Goal: Information Seeking & Learning: Learn about a topic

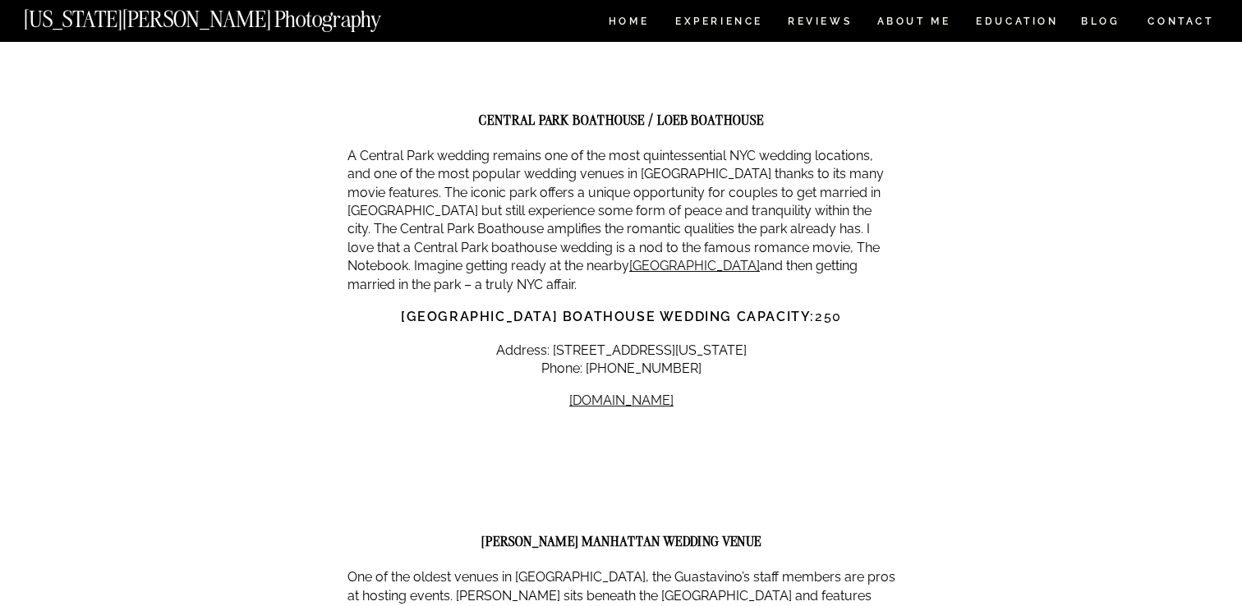
scroll to position [11765, 0]
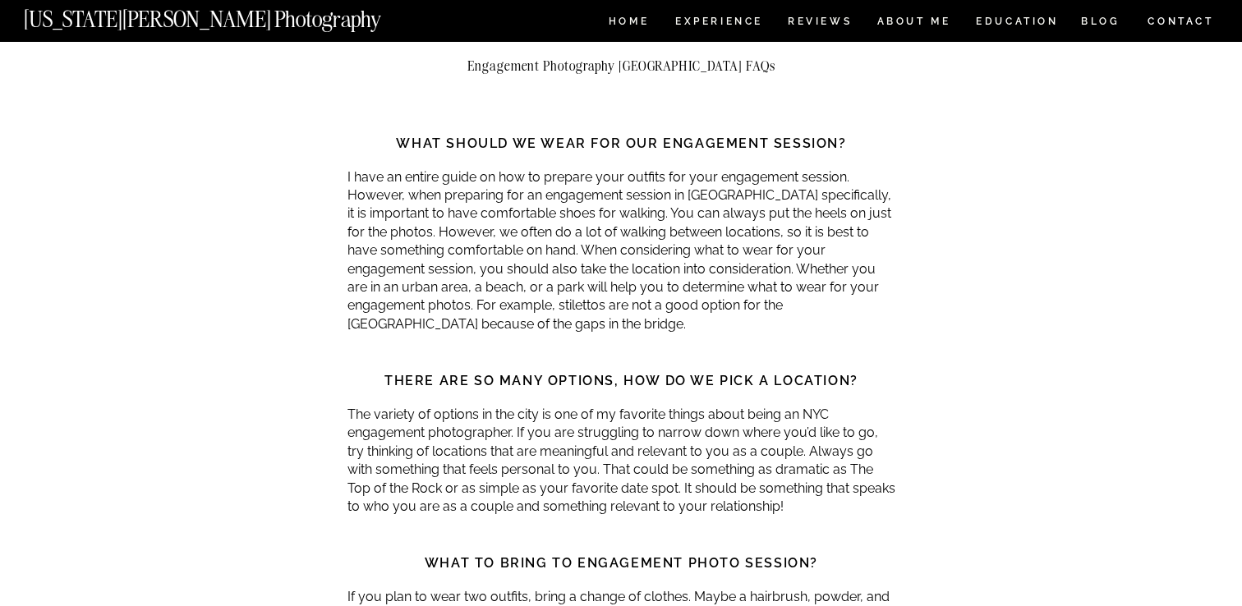
scroll to position [720, 0]
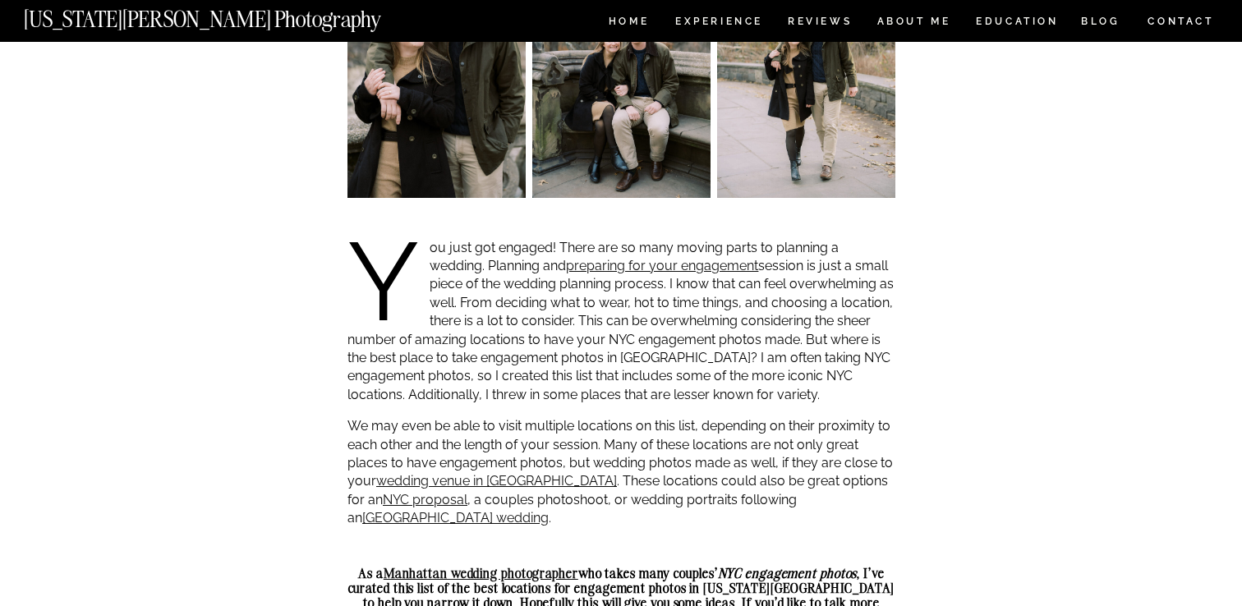
click at [602, 275] on p "You just got engaged! There are so many moving parts to planning a wedding. Pla…" at bounding box center [622, 322] width 548 height 166
click at [593, 263] on link "preparing for your engagement" at bounding box center [662, 266] width 192 height 16
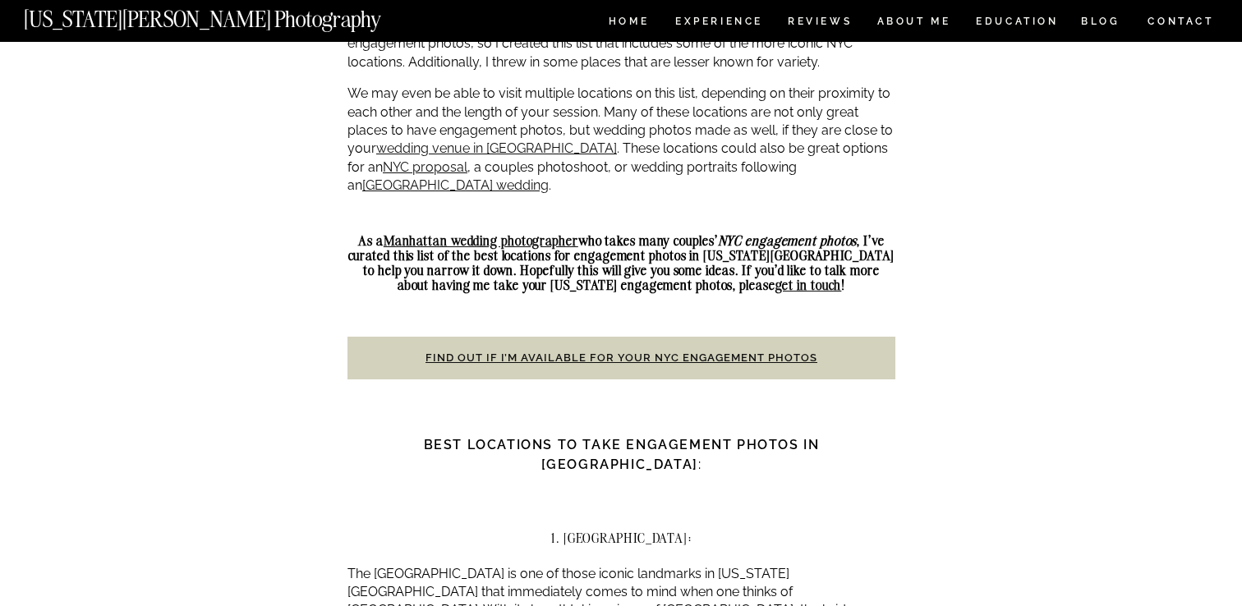
scroll to position [1084, 0]
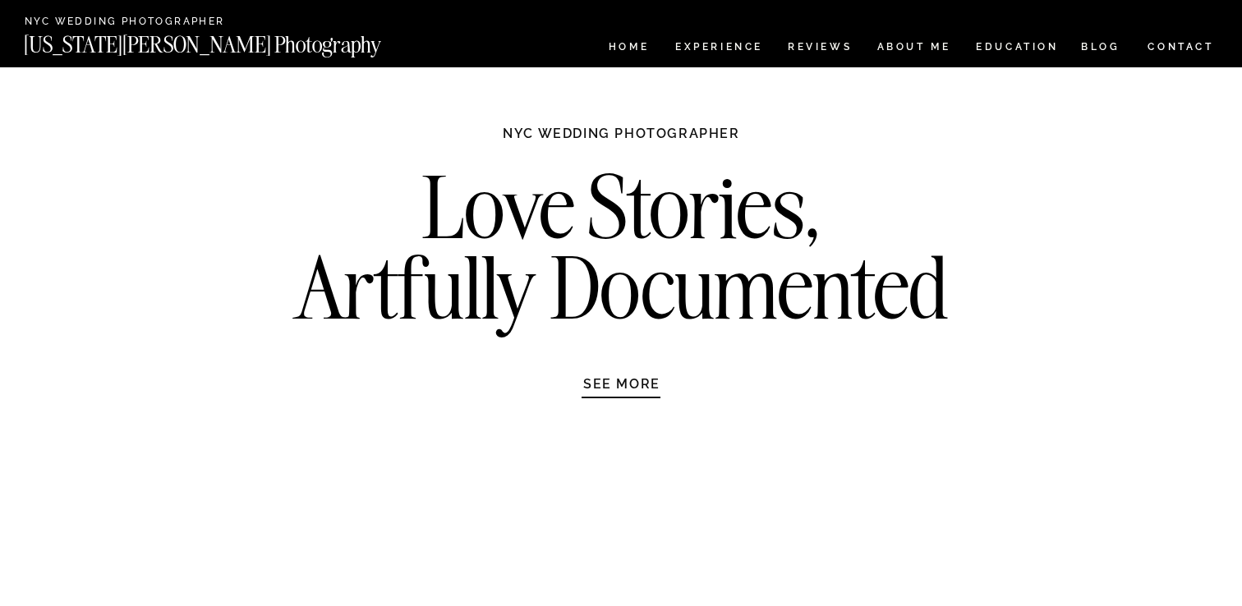
scroll to position [5544, 0]
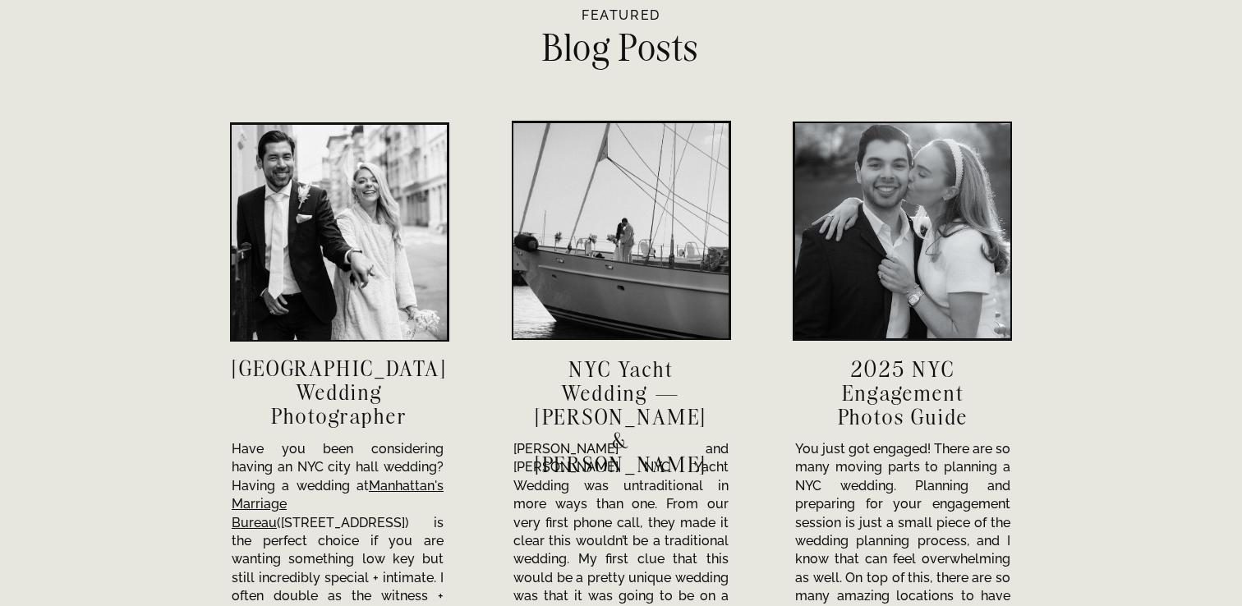
click at [338, 397] on h3 "NYC City Hall Wedding Photographer" at bounding box center [339, 392] width 215 height 71
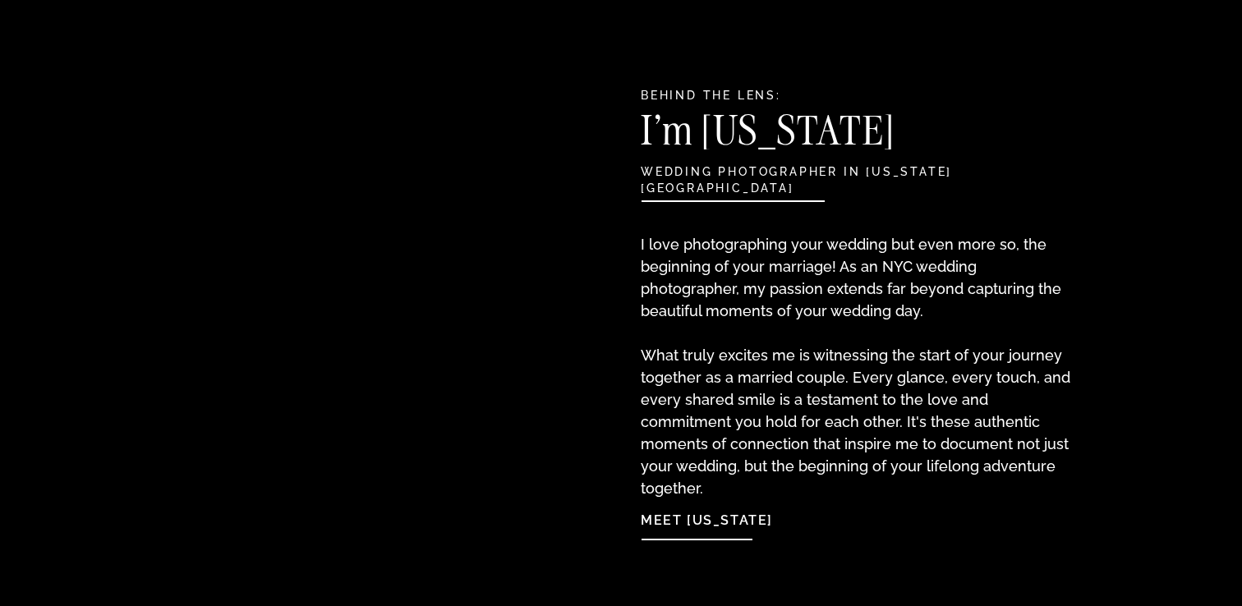
scroll to position [0, 0]
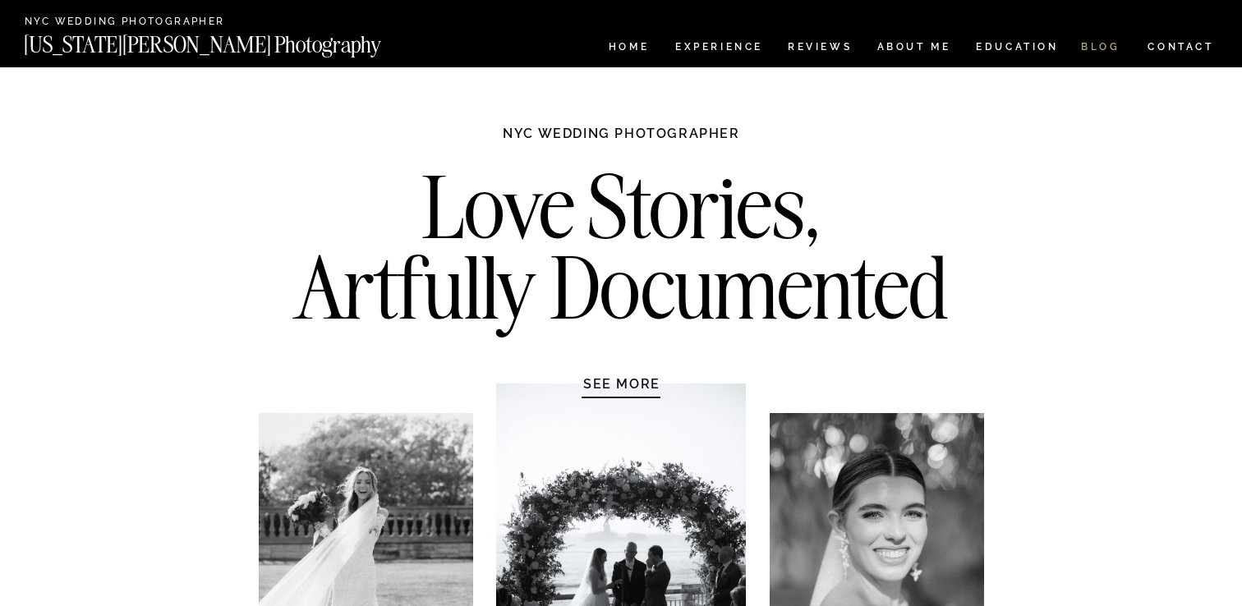
click at [1099, 50] on nav "BLOG" at bounding box center [1100, 49] width 39 height 14
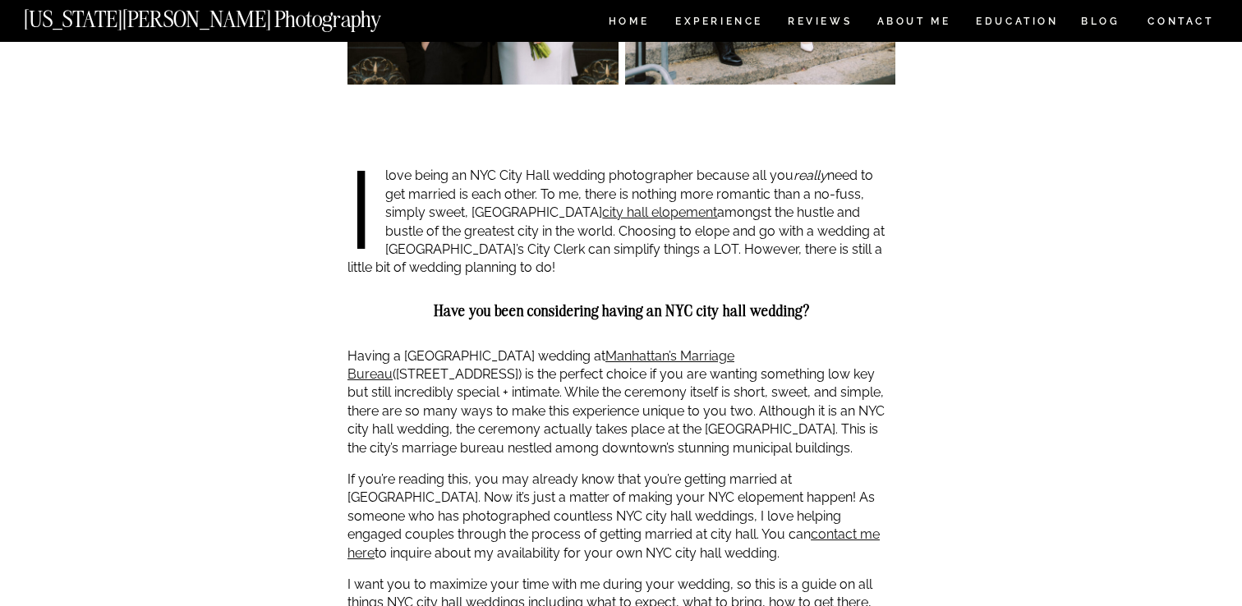
scroll to position [1063, 0]
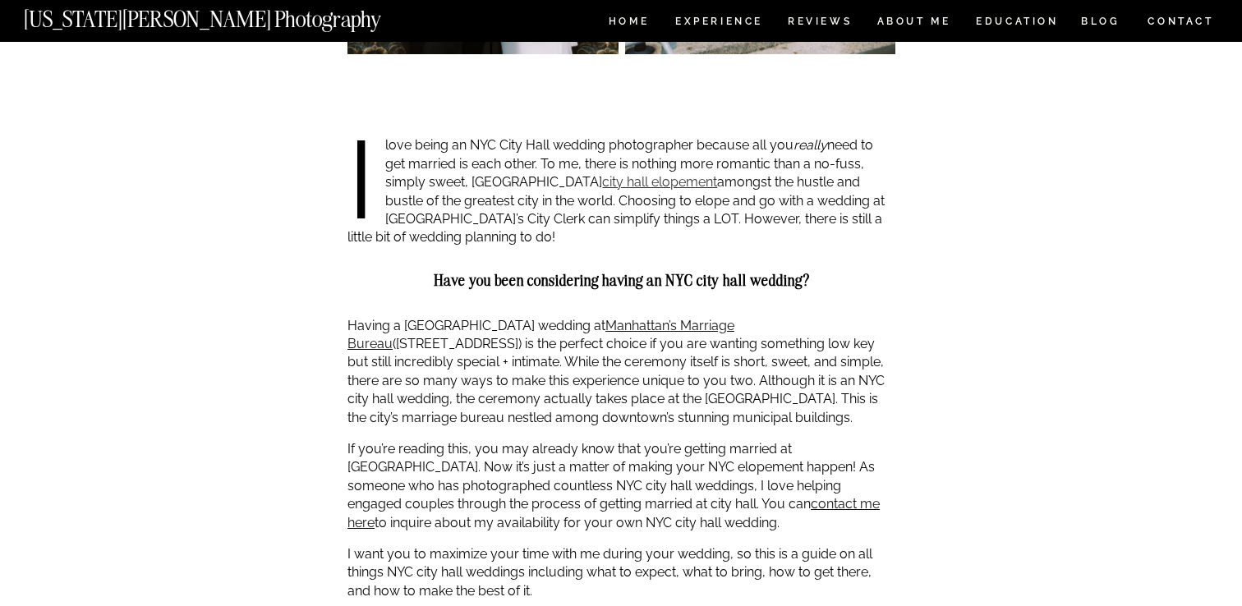
click at [602, 184] on link "city hall elopement" at bounding box center [659, 182] width 115 height 16
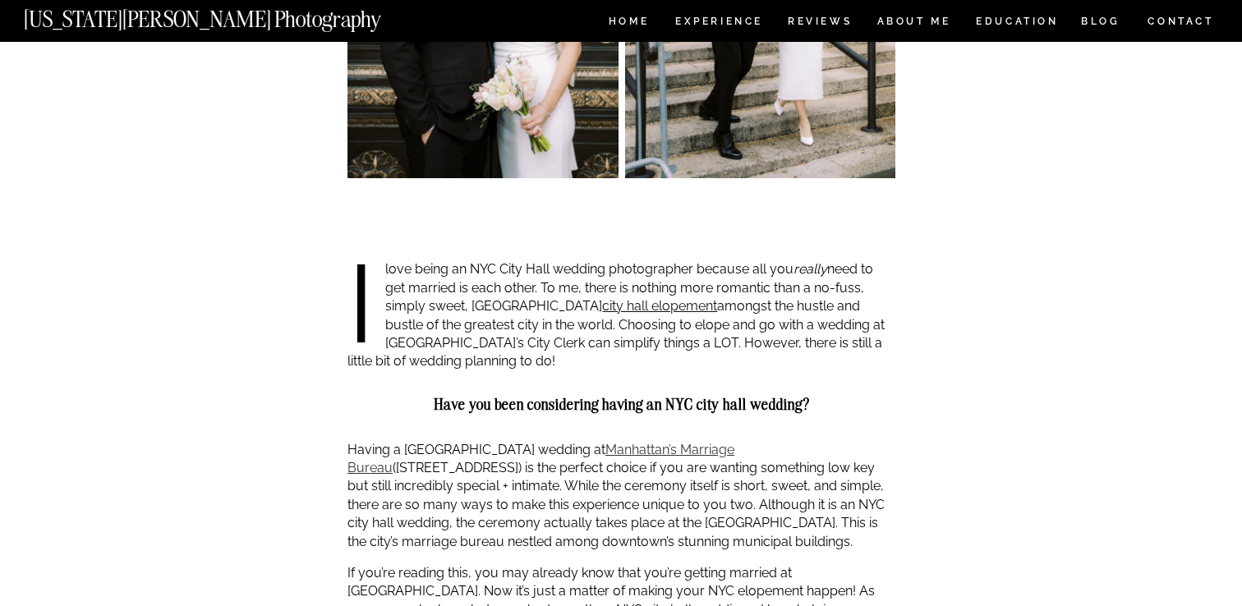
scroll to position [842, 0]
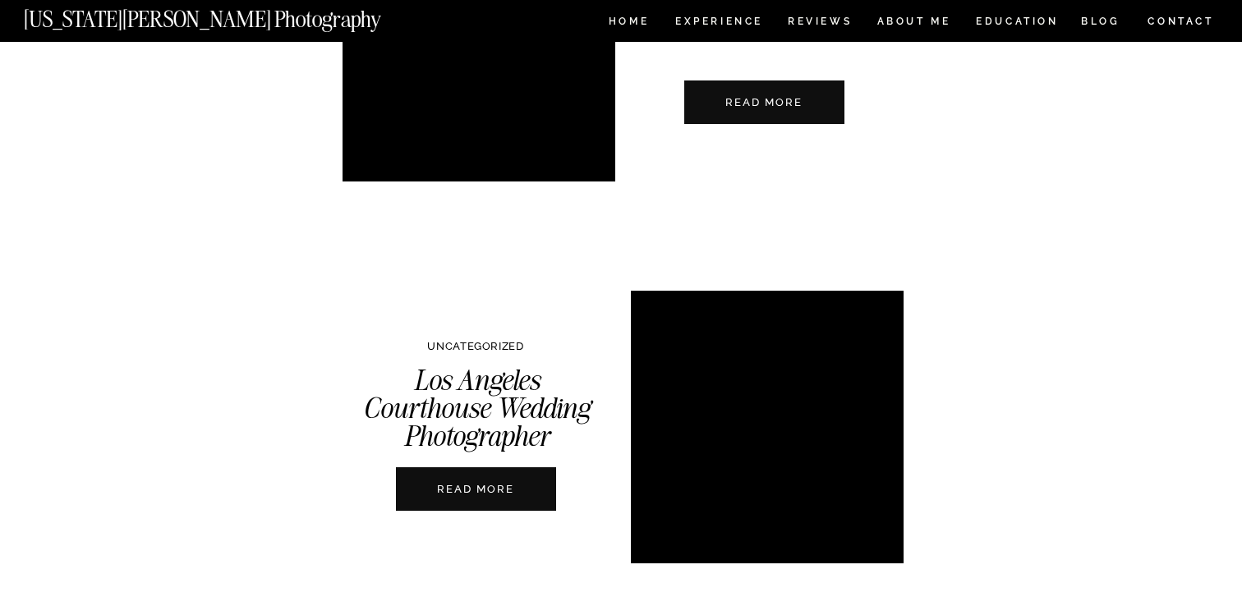
scroll to position [3824, 0]
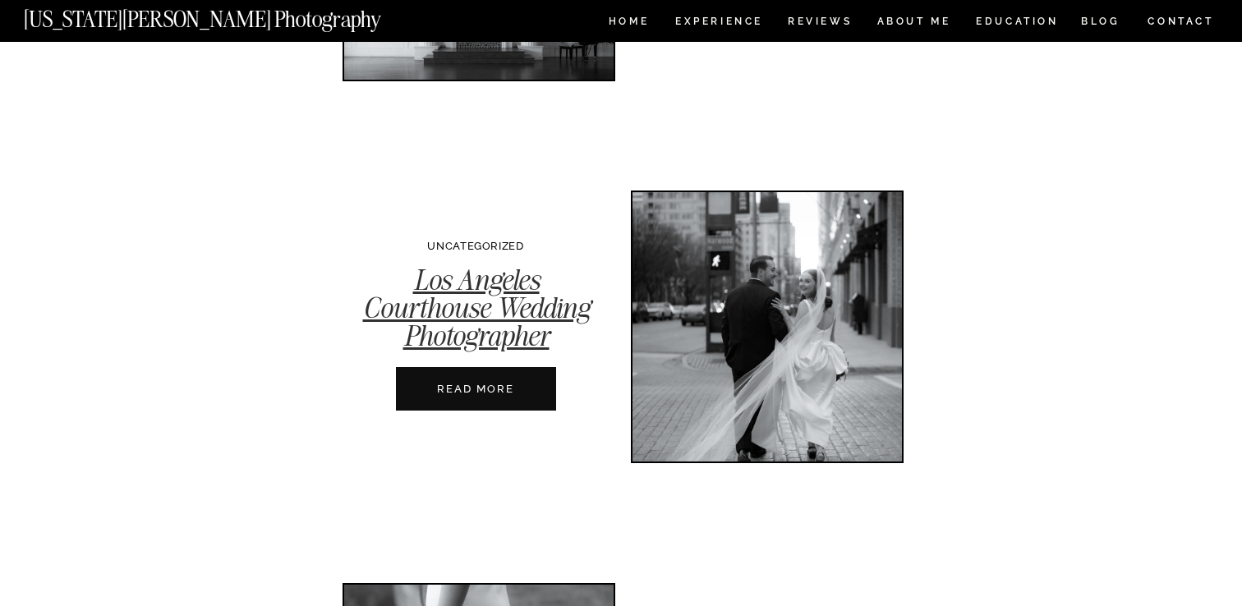
click at [473, 281] on link "Los Angeles Courthouse Wedding Photographer" at bounding box center [476, 307] width 227 height 91
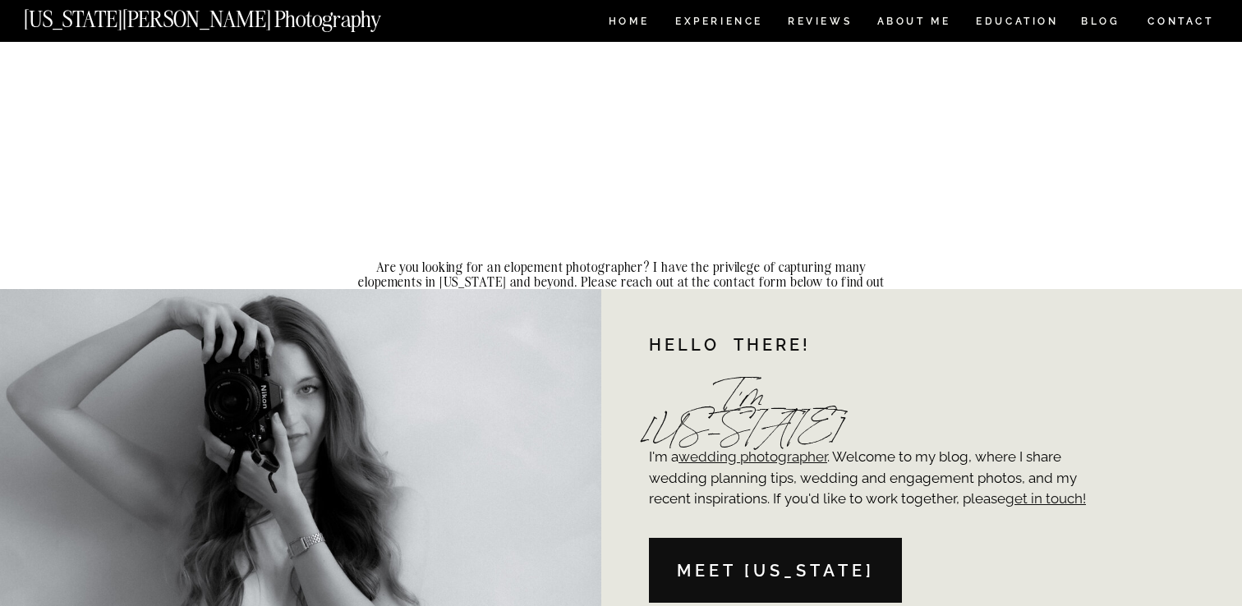
scroll to position [4711, 0]
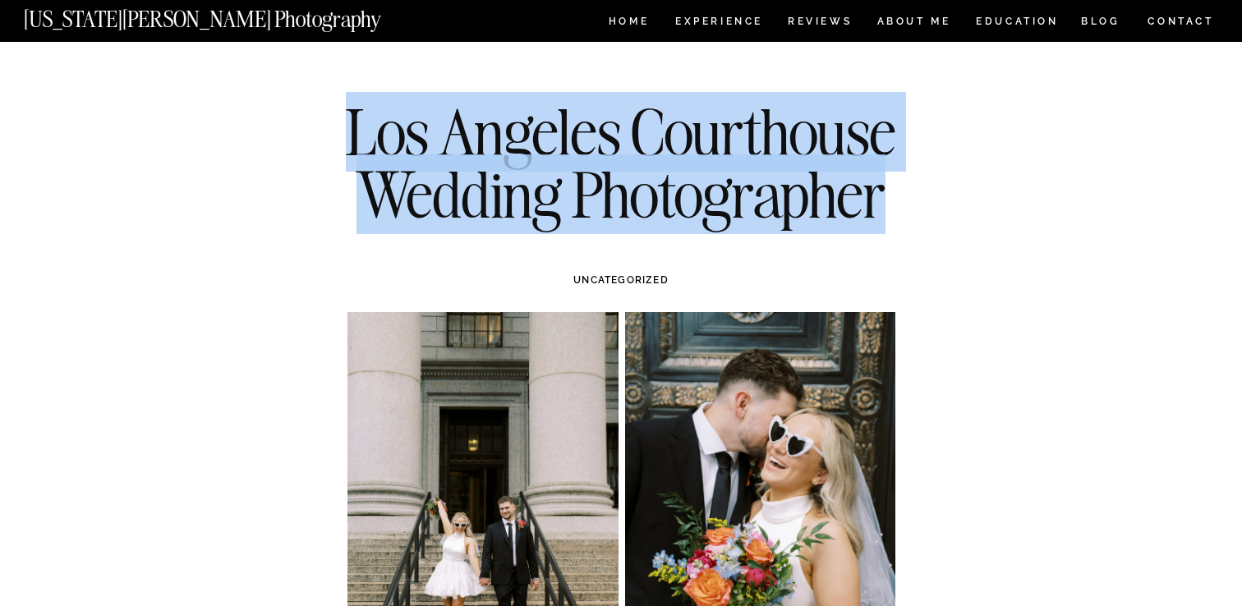
drag, startPoint x: 353, startPoint y: 136, endPoint x: 877, endPoint y: 204, distance: 528.6
click at [877, 204] on h1 "Los Angeles Courthouse Wedding Photographer" at bounding box center [621, 163] width 597 height 124
copy h1 "Los Angeles Courthouse Wedding Photographer"
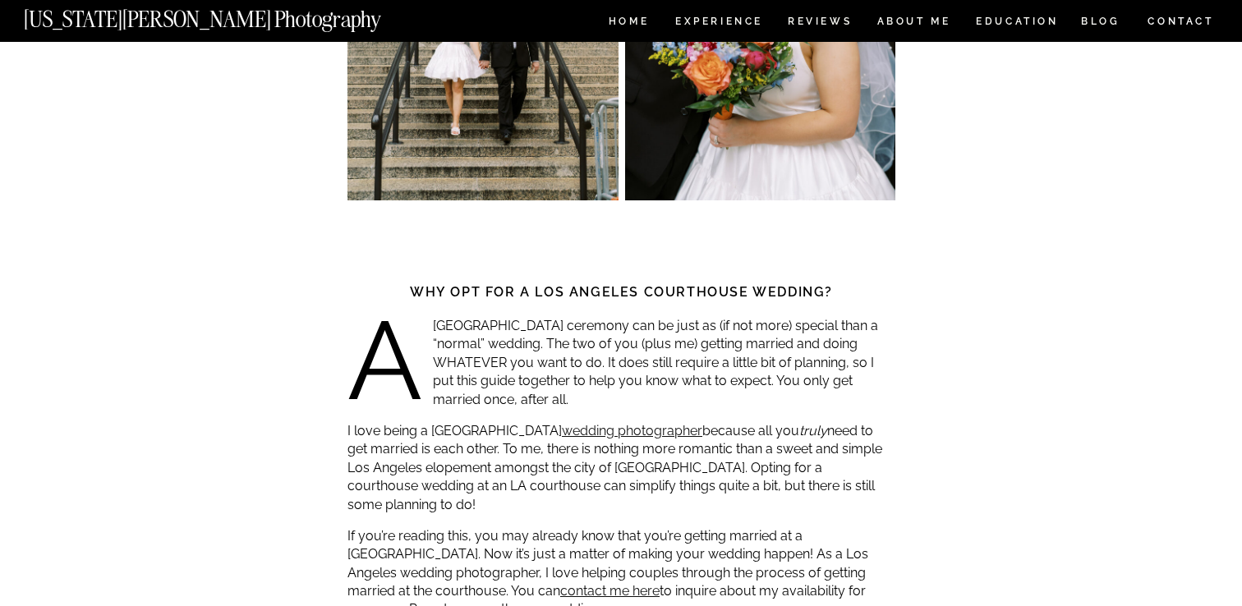
scroll to position [519, 0]
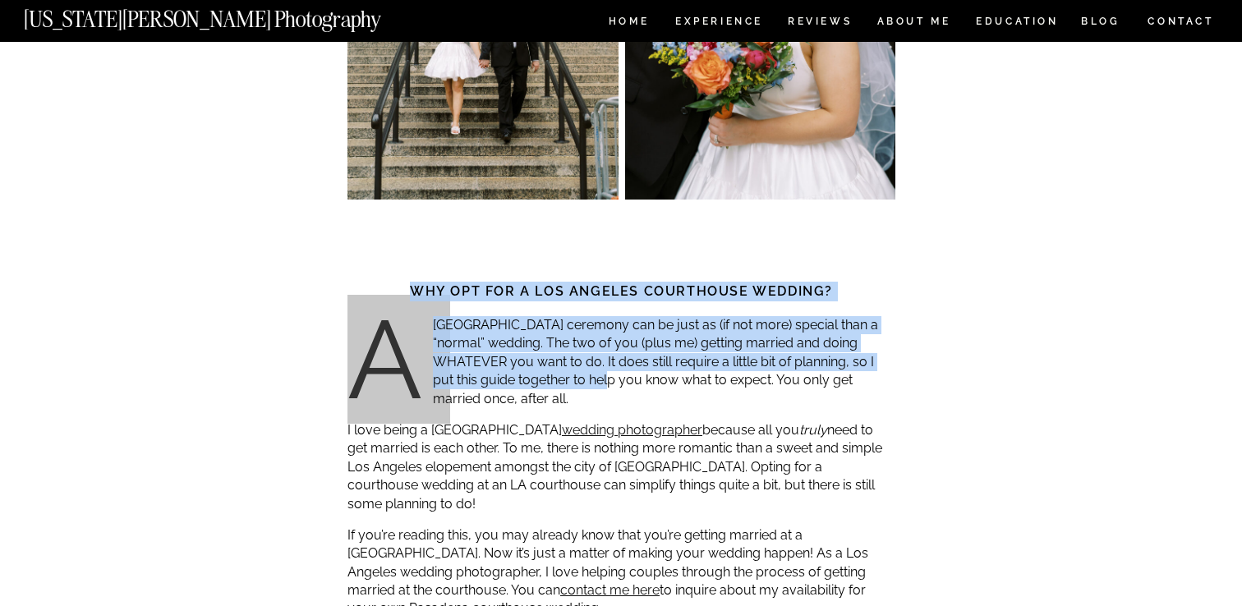
drag, startPoint x: 413, startPoint y: 293, endPoint x: 578, endPoint y: 372, distance: 182.7
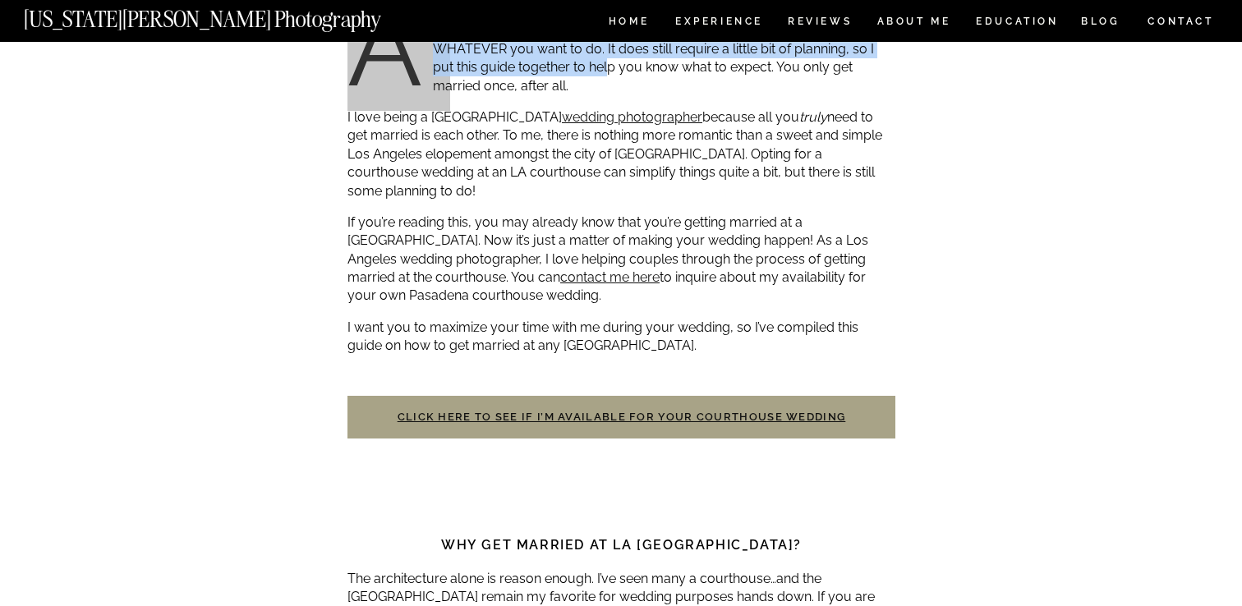
scroll to position [862, 0]
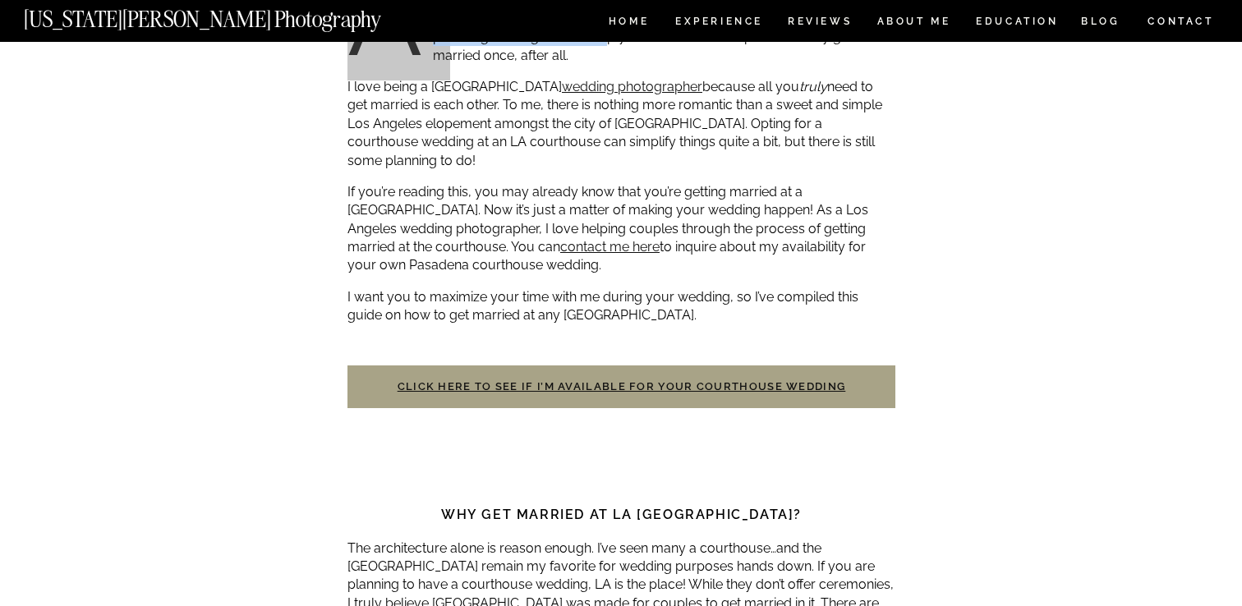
click at [684, 299] on p "I want you to maximize your time with me during your wedding, so I’ve compiled …" at bounding box center [622, 306] width 548 height 37
copy div "Why opt for a Los Angeles courthouse wedding? A Los Angeles courthouse ceremony…"
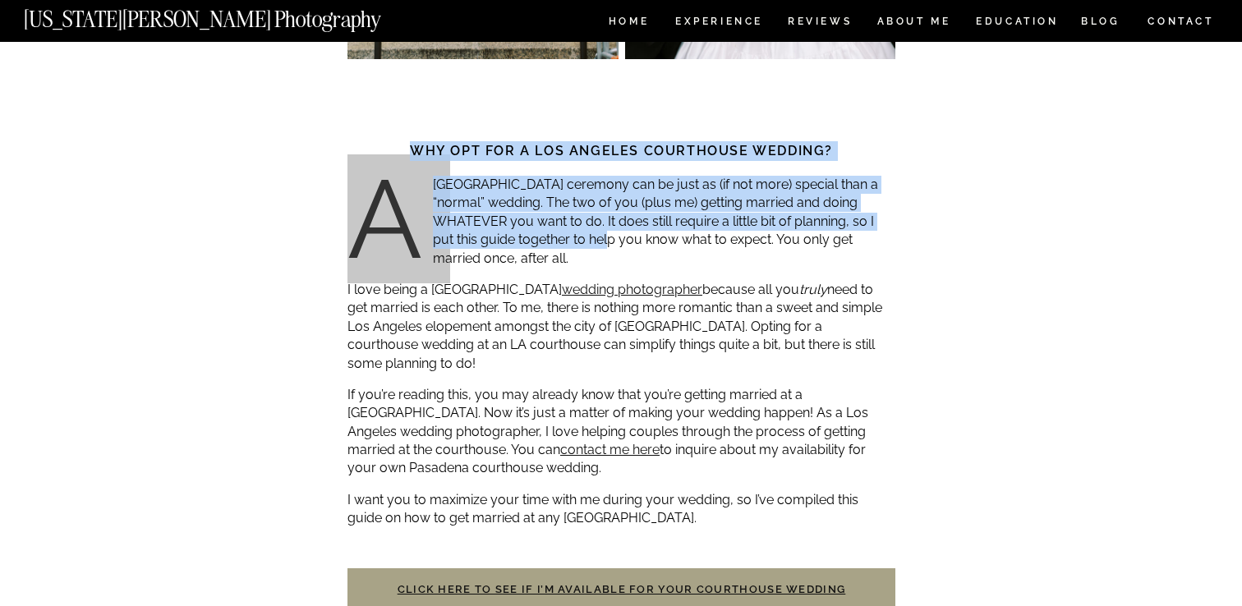
scroll to position [652, 0]
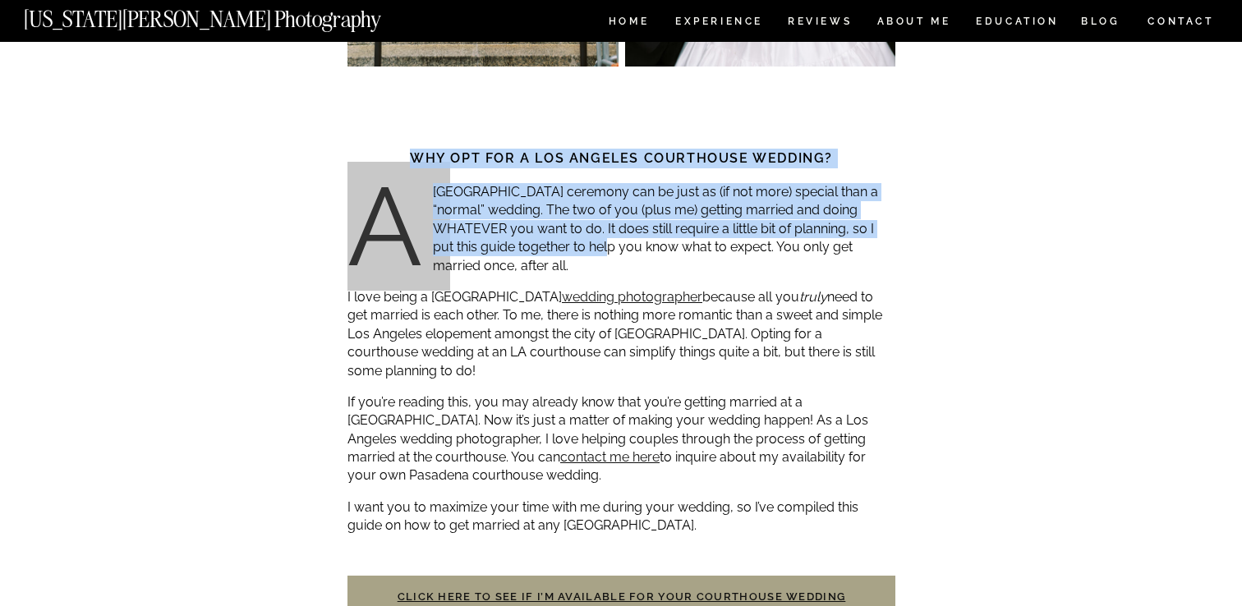
copy div "Why opt for a Los Angeles courthouse wedding? A Los Angeles courthouse ceremony…"
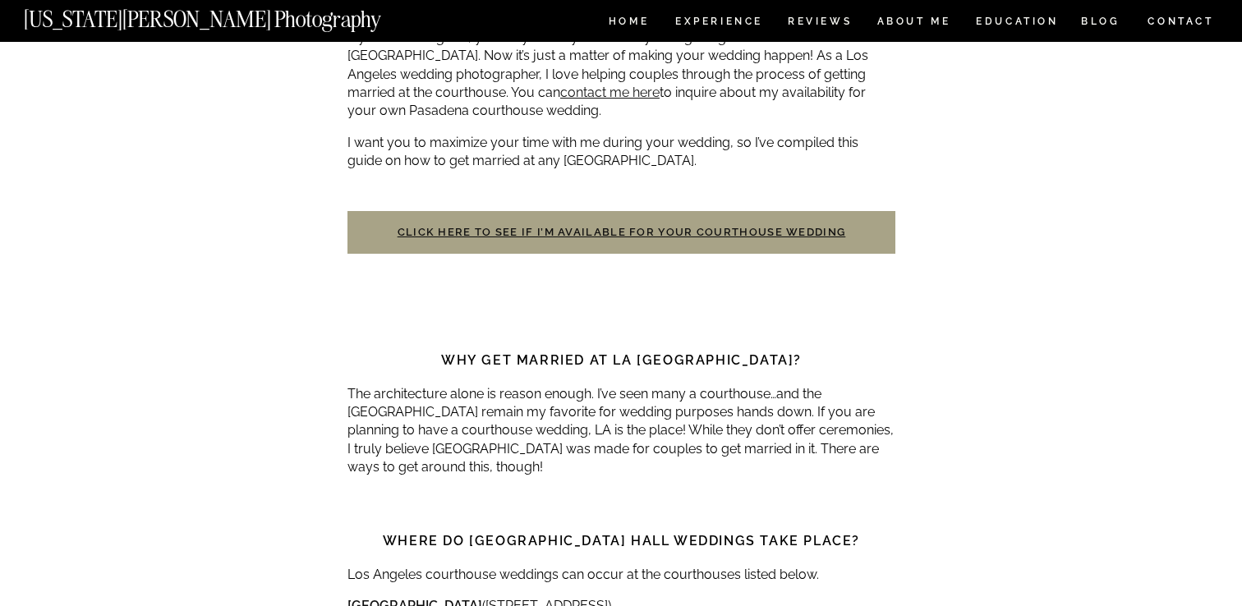
scroll to position [1036, 0]
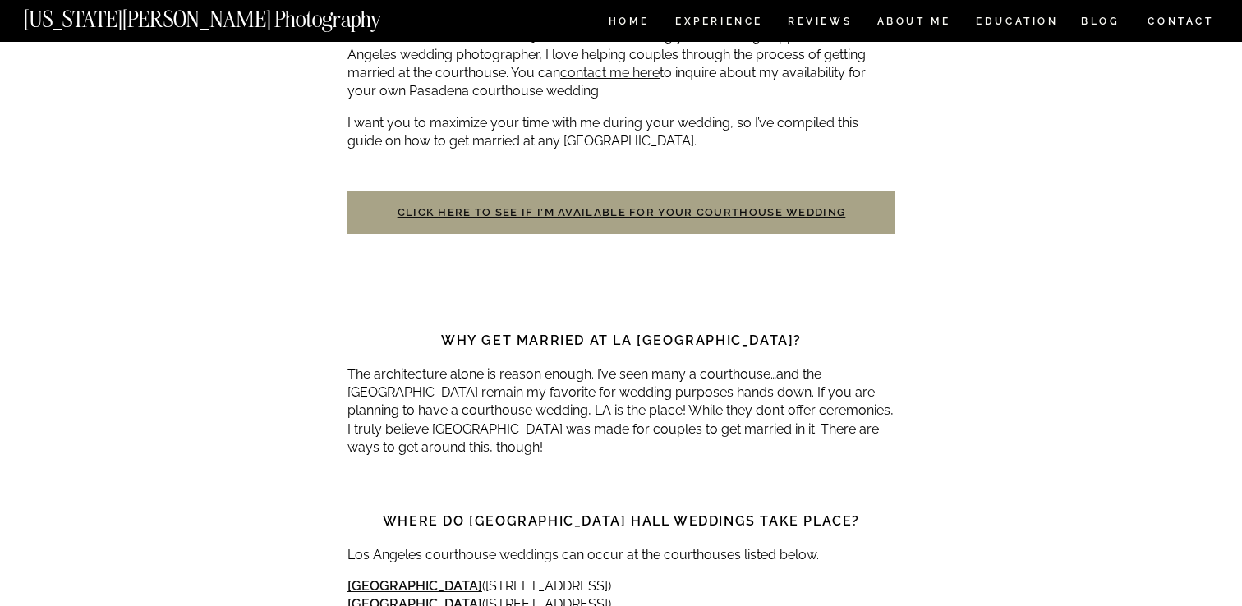
click at [464, 260] on div at bounding box center [622, 290] width 548 height 82
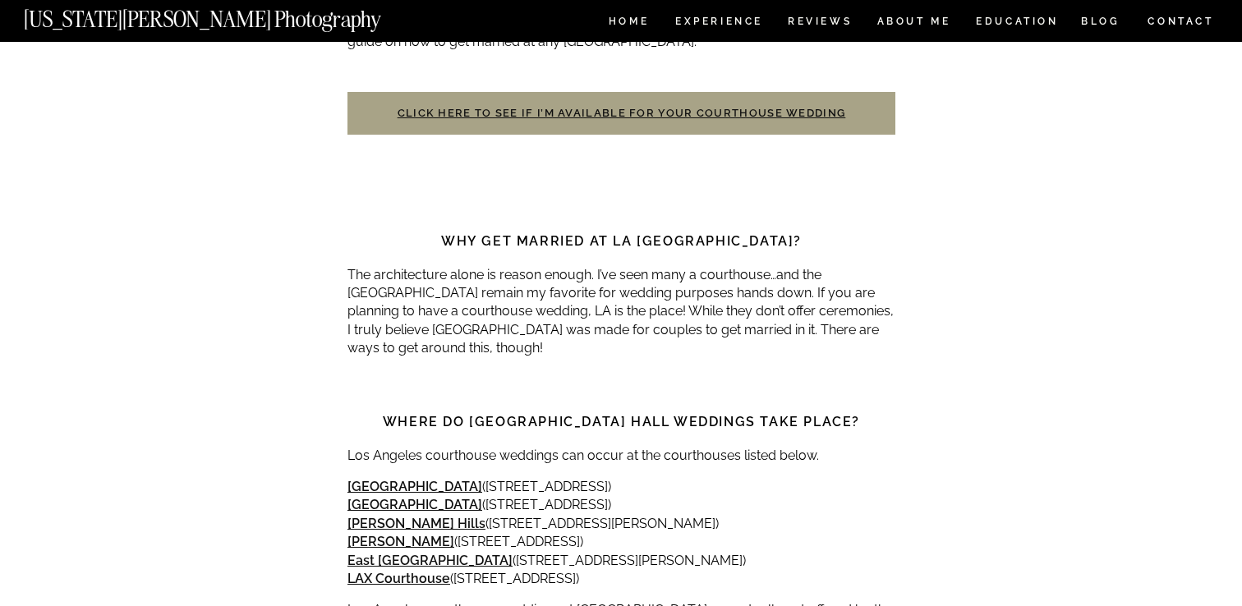
scroll to position [1141, 0]
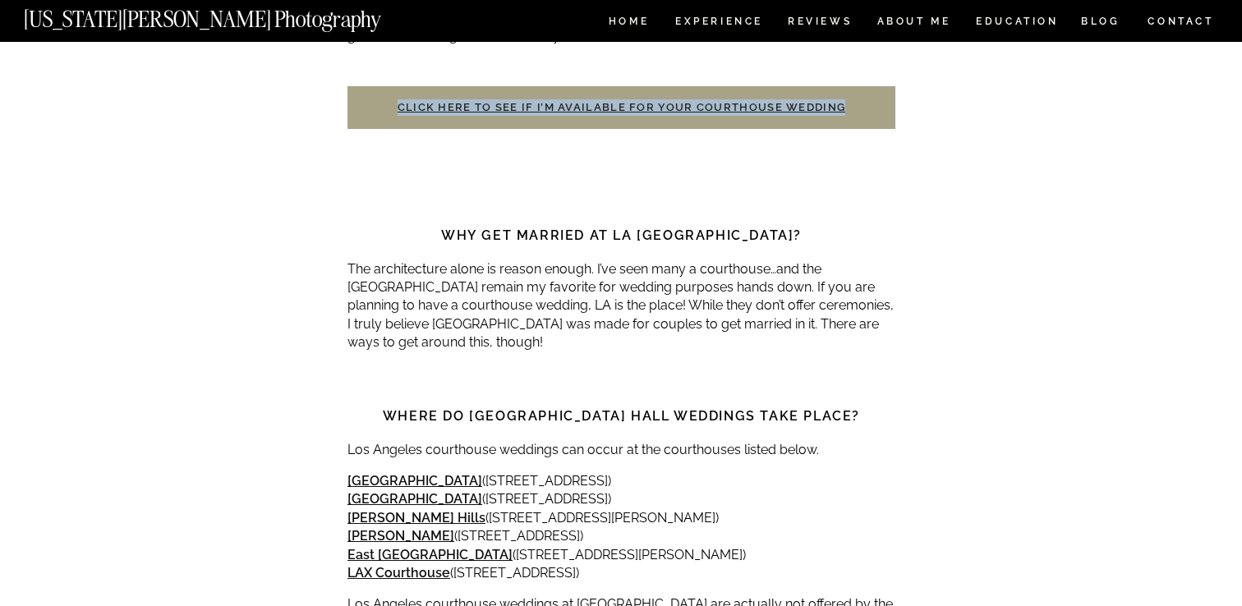
drag, startPoint x: 380, startPoint y: 82, endPoint x: 840, endPoint y: 94, distance: 460.3
click at [840, 94] on h3 "Click here to see if I’m available for your courthouse wedding" at bounding box center [622, 107] width 548 height 43
copy link "Click here to see if I’m available for your courthouse wedding"
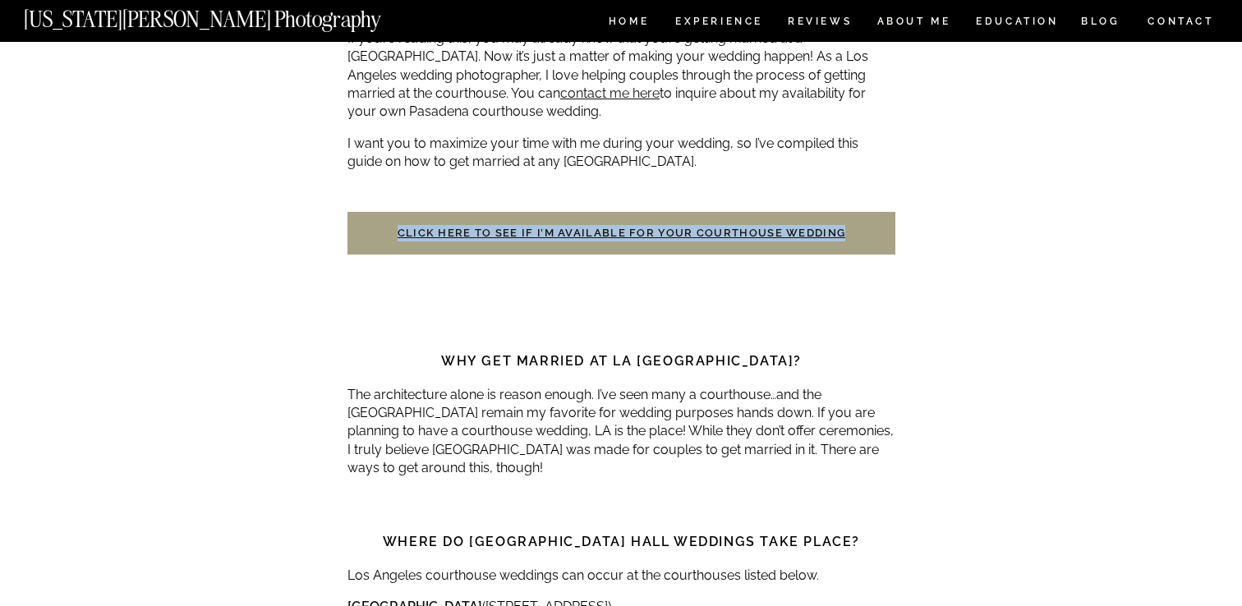
scroll to position [987, 0]
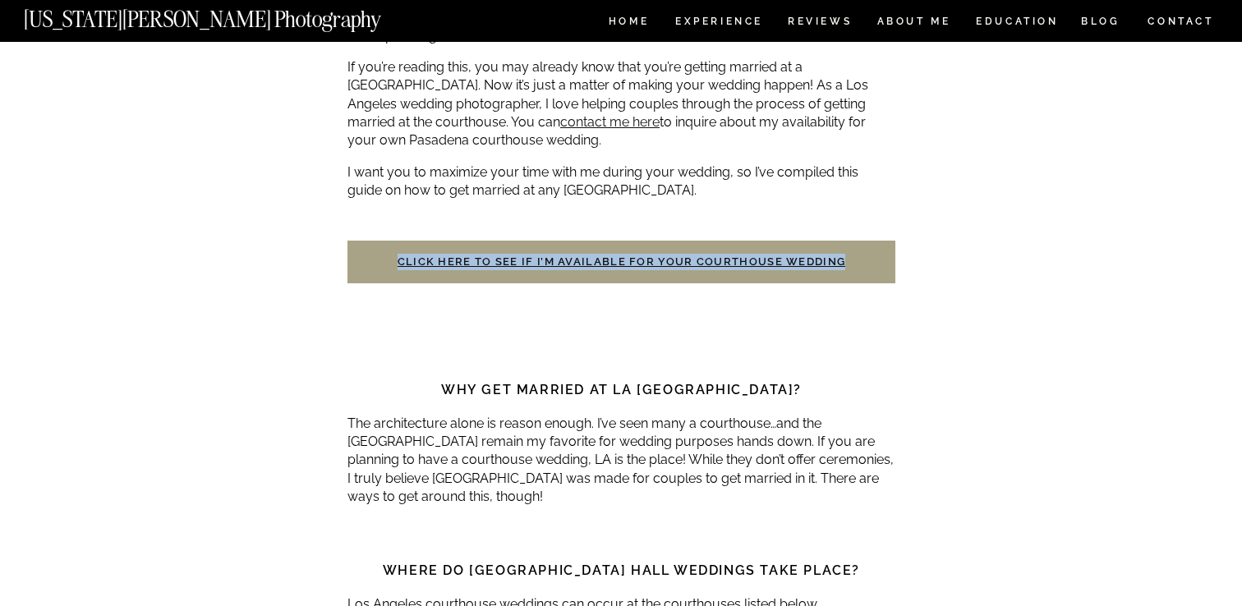
drag, startPoint x: 679, startPoint y: 172, endPoint x: 348, endPoint y: 150, distance: 331.0
click at [348, 164] on p "I want you to maximize your time with me during your wedding, so I’ve compiled …" at bounding box center [622, 182] width 548 height 37
copy p "I want you to maximize your time with me during your wedding, so I’ve compiled …"
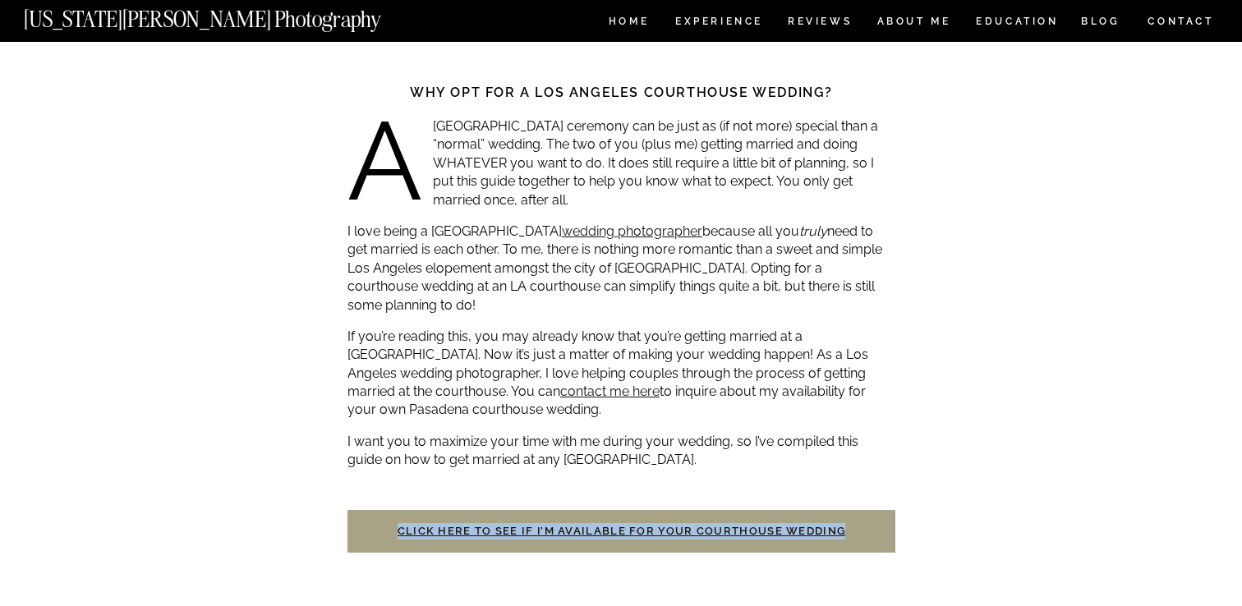
scroll to position [720, 0]
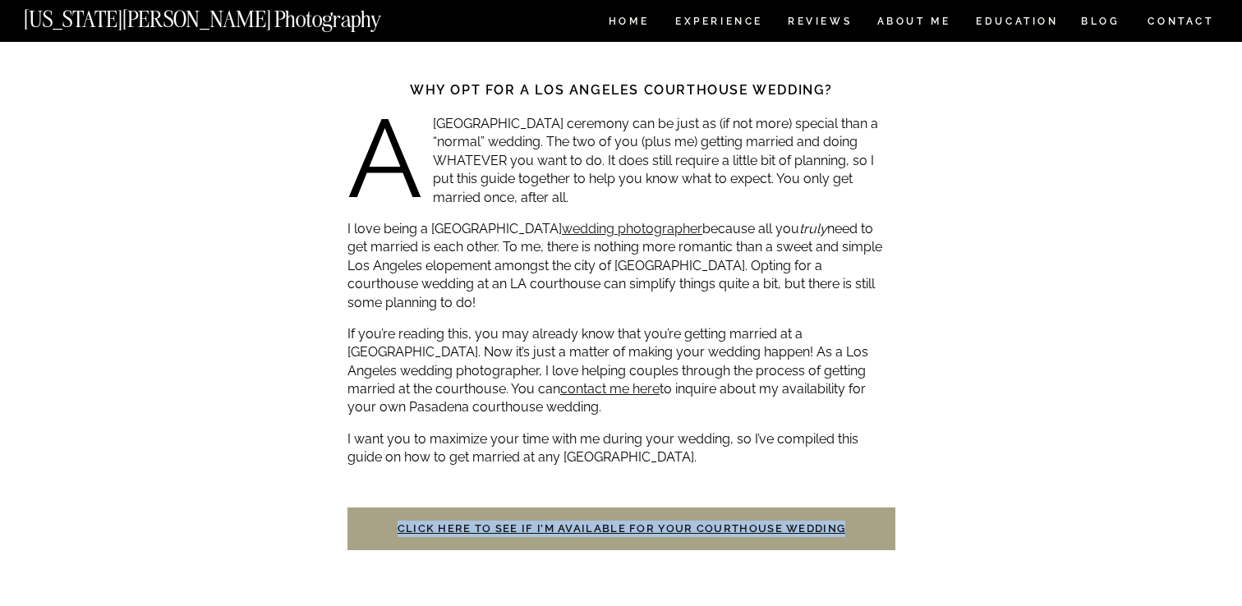
drag, startPoint x: 551, startPoint y: 393, endPoint x: 447, endPoint y: 366, distance: 107.0
click at [447, 366] on p "If you’re reading this, you may already know that you’re getting married at a L…" at bounding box center [622, 371] width 548 height 92
copy p "You can contact me here to inquire about my availability for your own Pasadena …"
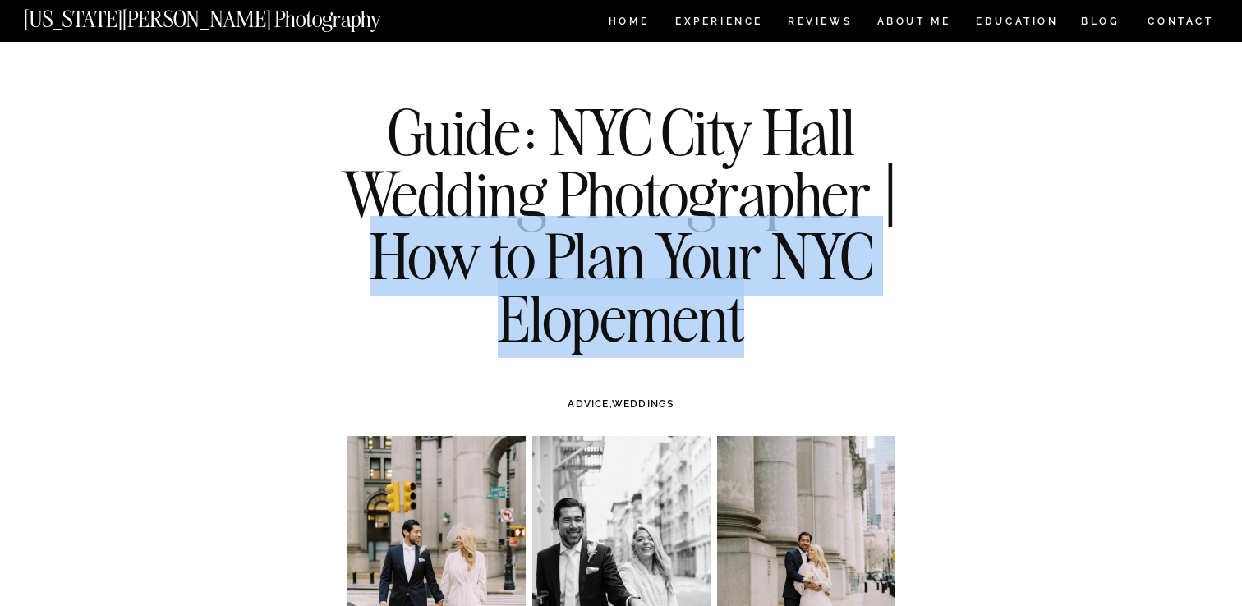
drag, startPoint x: 375, startPoint y: 251, endPoint x: 774, endPoint y: 308, distance: 403.4
click at [774, 308] on h1 "Guide: NYC City Hall Wedding Photographer | How to Plan Your NYC Elopement" at bounding box center [621, 225] width 597 height 248
copy h1 "How to Plan Your NYC Elopement"
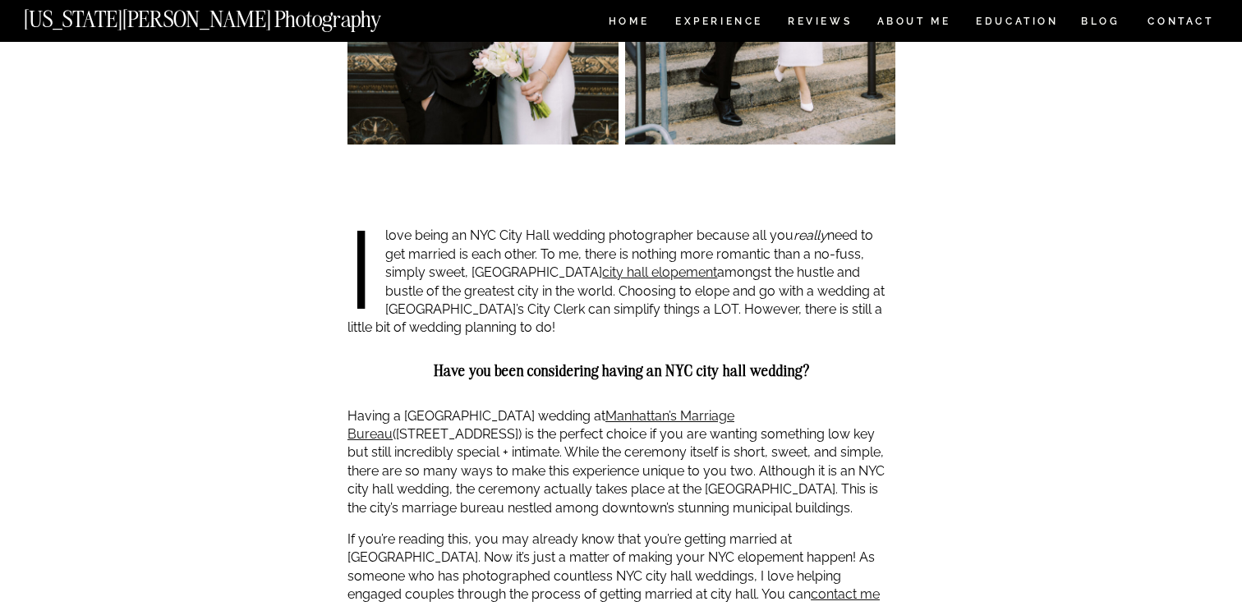
scroll to position [984, 0]
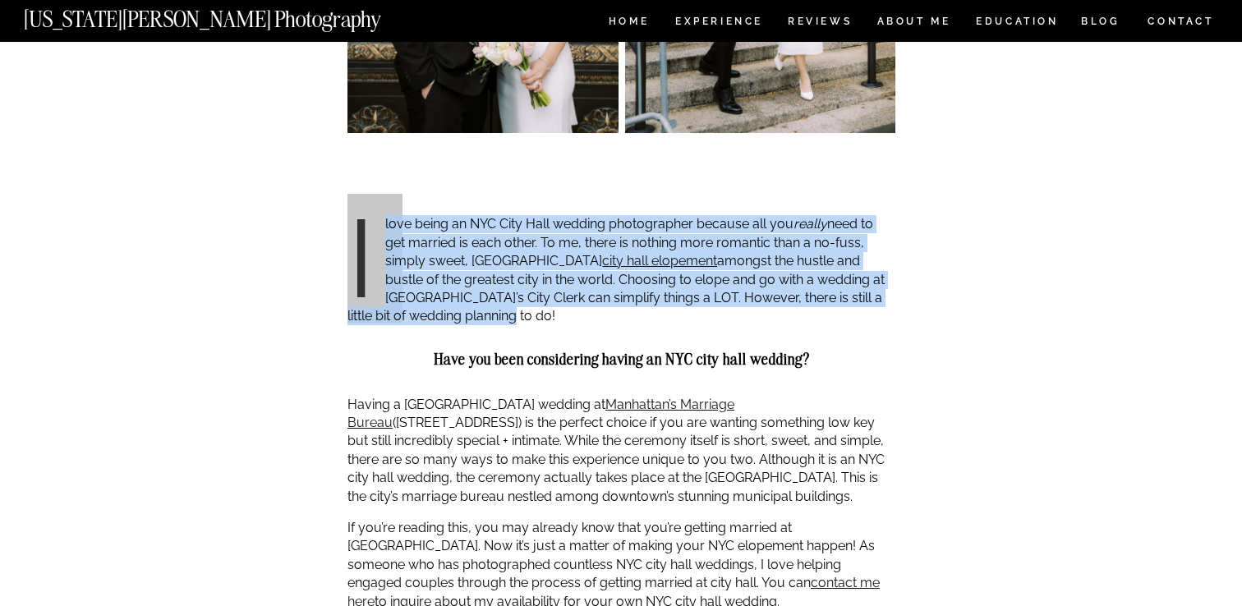
drag, startPoint x: 447, startPoint y: 316, endPoint x: 352, endPoint y: 223, distance: 133.6
click at [352, 223] on p "I love being an NYC City Hall wedding photographer because all you really need …" at bounding box center [622, 270] width 548 height 110
copy p "I love being an NYC City Hall wedding photographer because all you really need …"
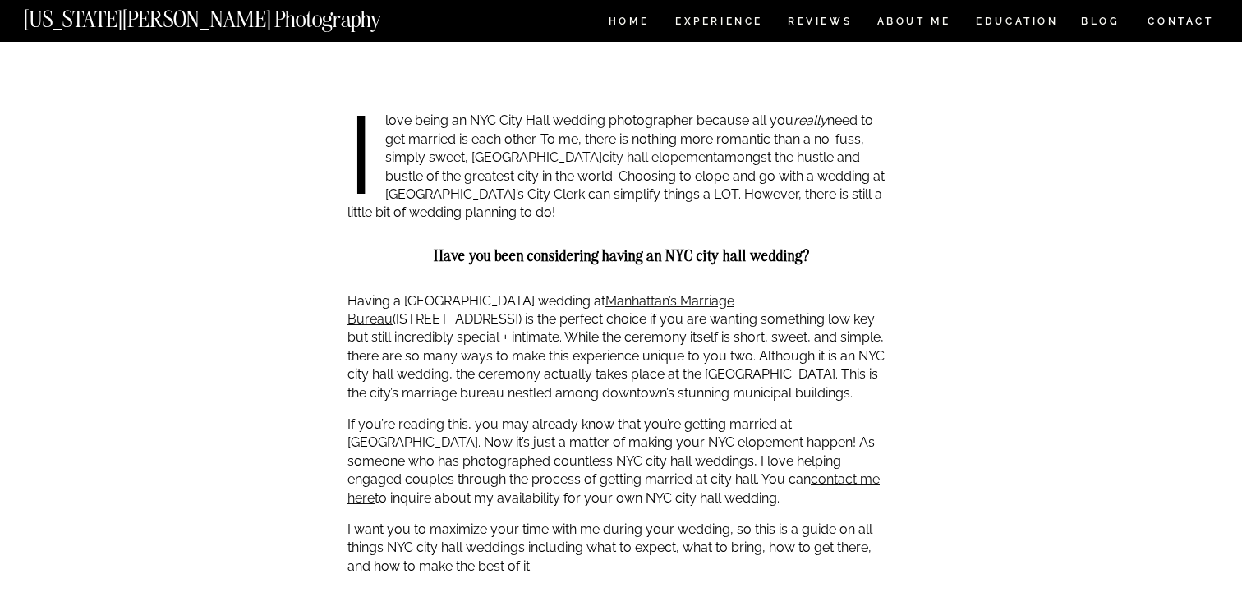
click at [401, 320] on p "Having a NYC City Hall wedding at [GEOGRAPHIC_DATA]’s Marriage Bureau ([STREET_…" at bounding box center [622, 348] width 548 height 110
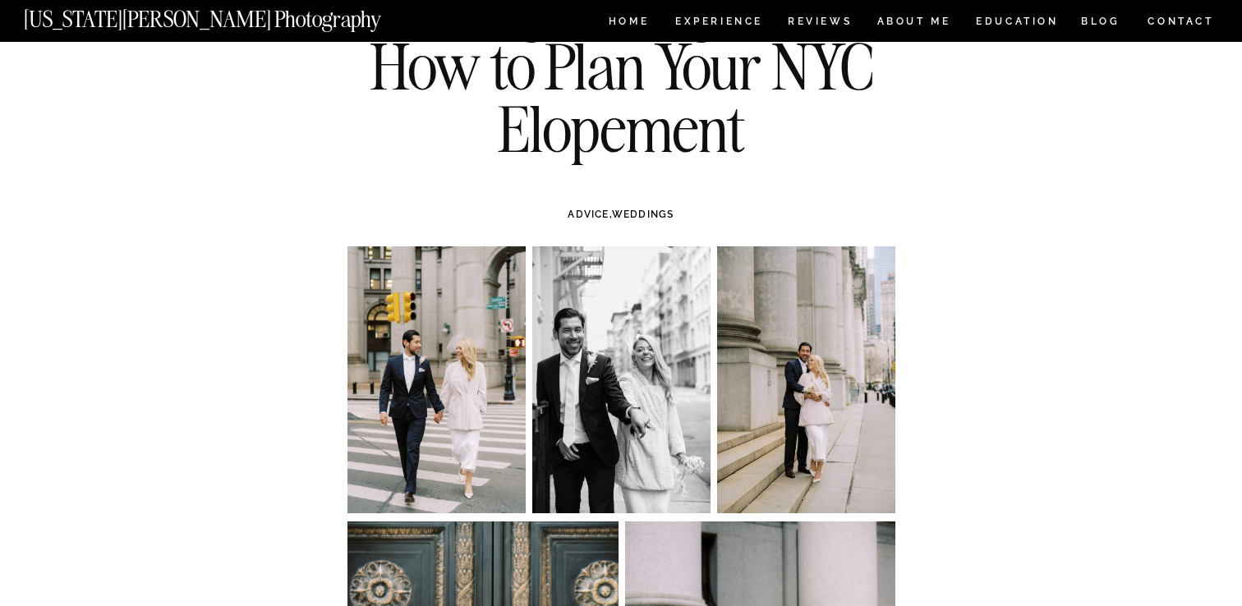
scroll to position [47, 0]
